Goal: Task Accomplishment & Management: Use online tool/utility

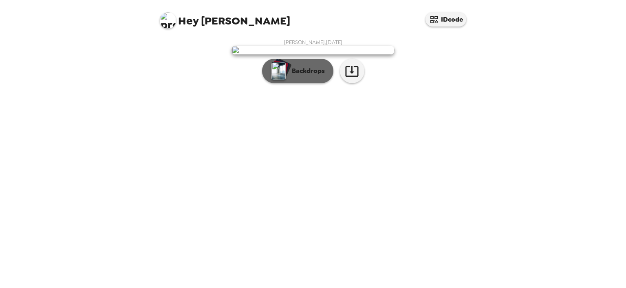
click at [309, 76] on p "Backdrops" at bounding box center [306, 71] width 37 height 10
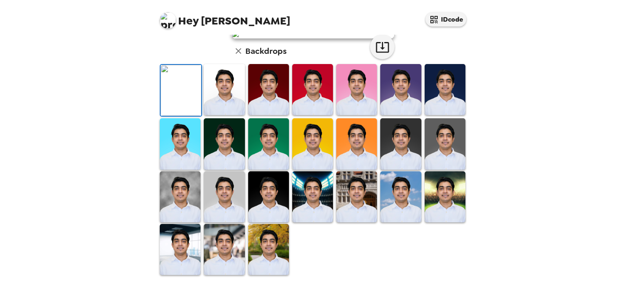
scroll to position [204, 0]
click at [237, 212] on img at bounding box center [224, 196] width 41 height 51
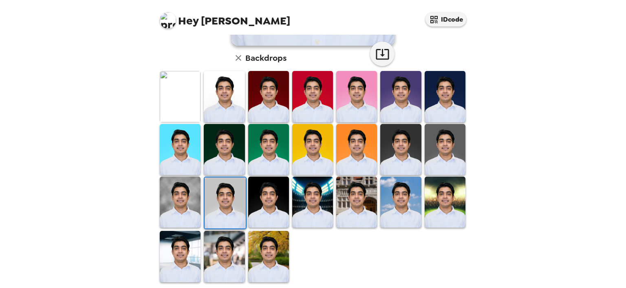
click at [235, 210] on img at bounding box center [225, 202] width 41 height 51
click at [218, 100] on img at bounding box center [224, 96] width 41 height 51
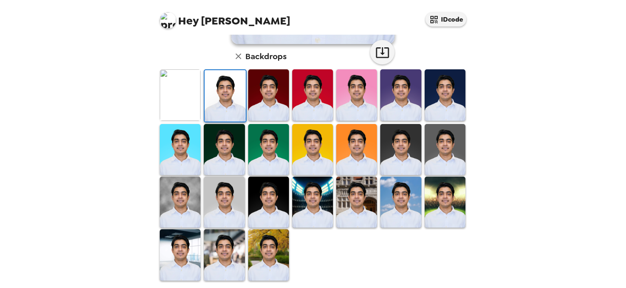
scroll to position [207, 0]
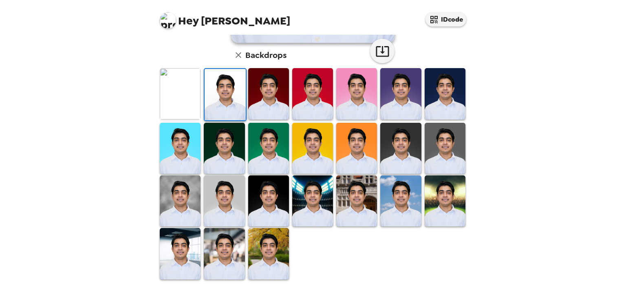
click at [395, 108] on img at bounding box center [401, 93] width 41 height 51
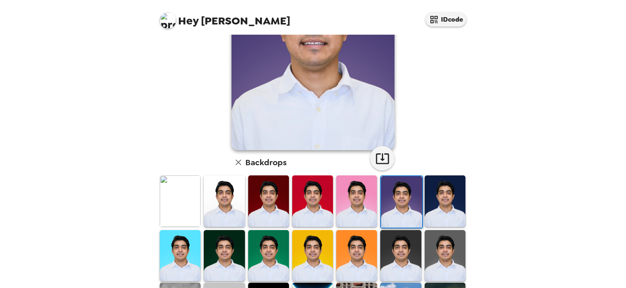
scroll to position [125, 0]
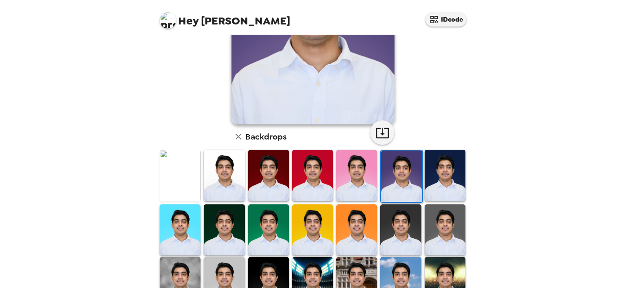
click at [436, 186] on img at bounding box center [445, 175] width 41 height 51
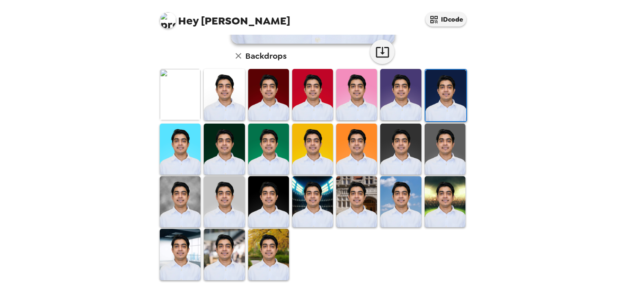
scroll to position [207, 0]
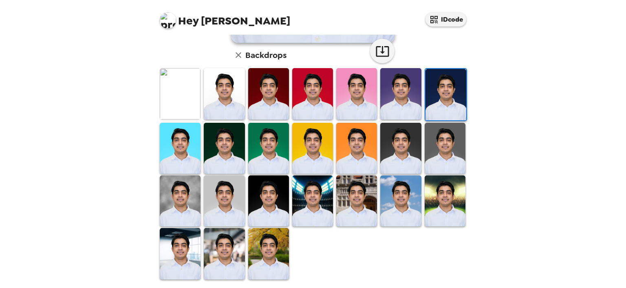
click at [265, 110] on img at bounding box center [268, 93] width 41 height 51
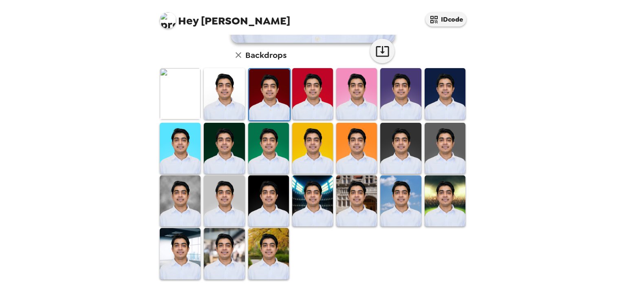
click at [180, 204] on img at bounding box center [180, 200] width 41 height 51
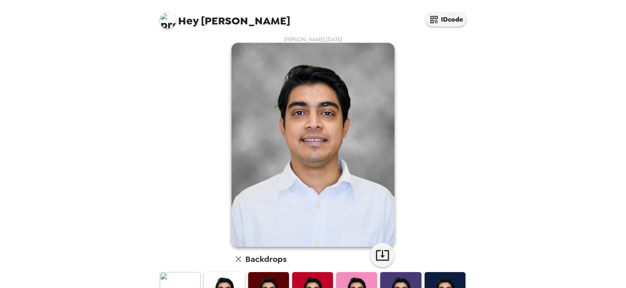
scroll to position [125, 0]
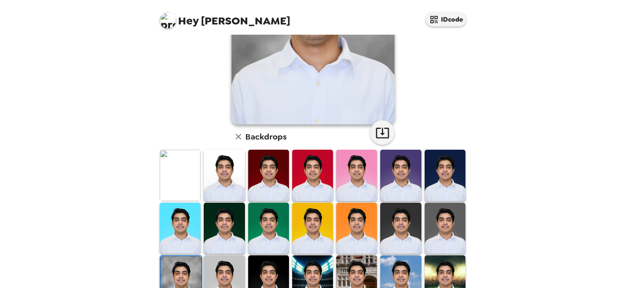
click at [186, 179] on img at bounding box center [180, 175] width 41 height 51
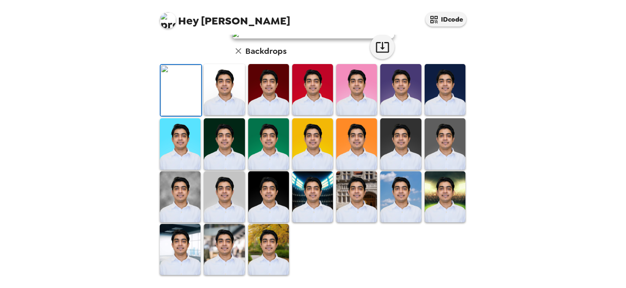
scroll to position [0, 0]
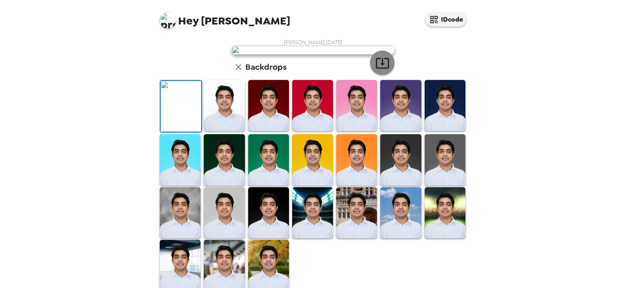
click at [376, 69] on icon "button" at bounding box center [382, 63] width 13 height 11
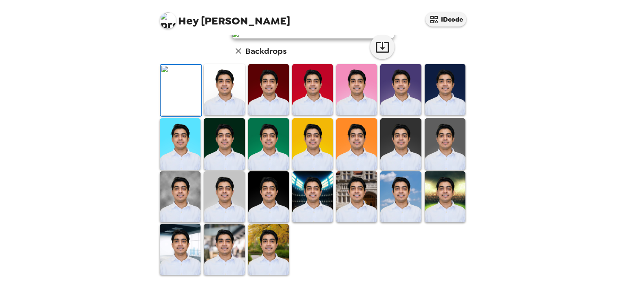
scroll to position [204, 0]
click at [272, 256] on img at bounding box center [268, 249] width 41 height 51
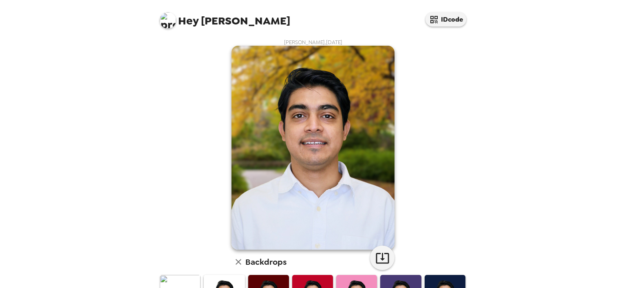
scroll to position [207, 0]
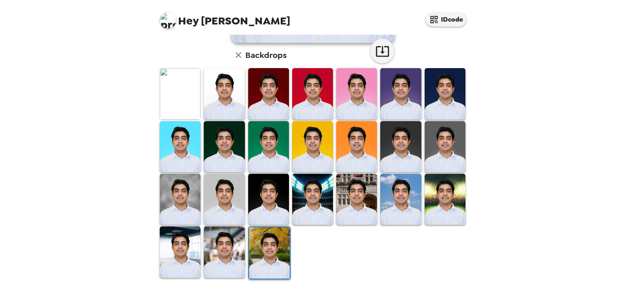
click at [407, 207] on img at bounding box center [401, 199] width 41 height 51
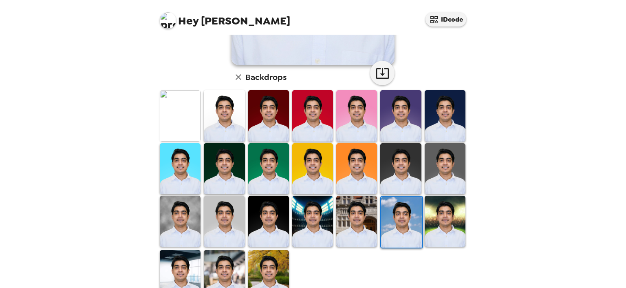
scroll to position [204, 0]
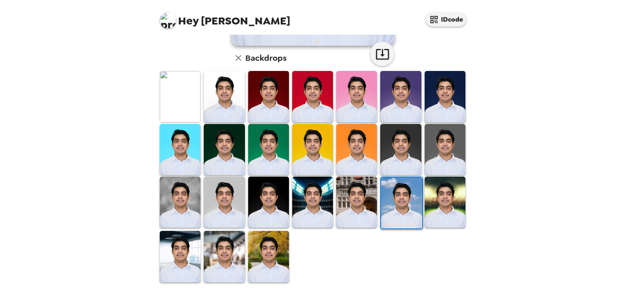
click at [176, 240] on img at bounding box center [180, 256] width 41 height 51
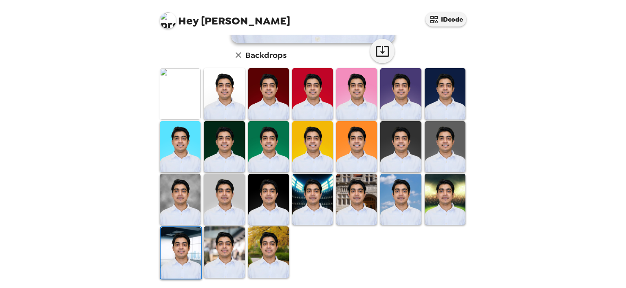
scroll to position [0, 0]
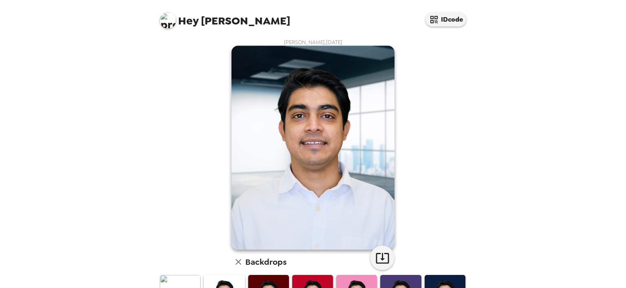
click at [235, 264] on icon "button" at bounding box center [239, 262] width 10 height 10
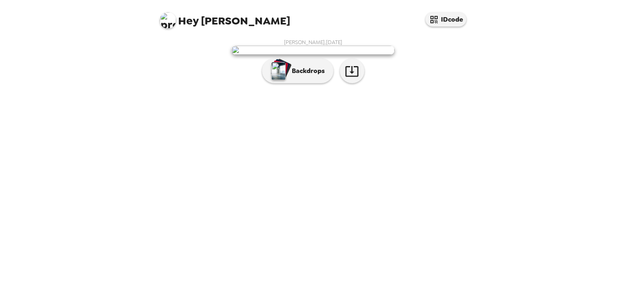
scroll to position [7, 0]
